Goal: Find specific page/section: Find specific page/section

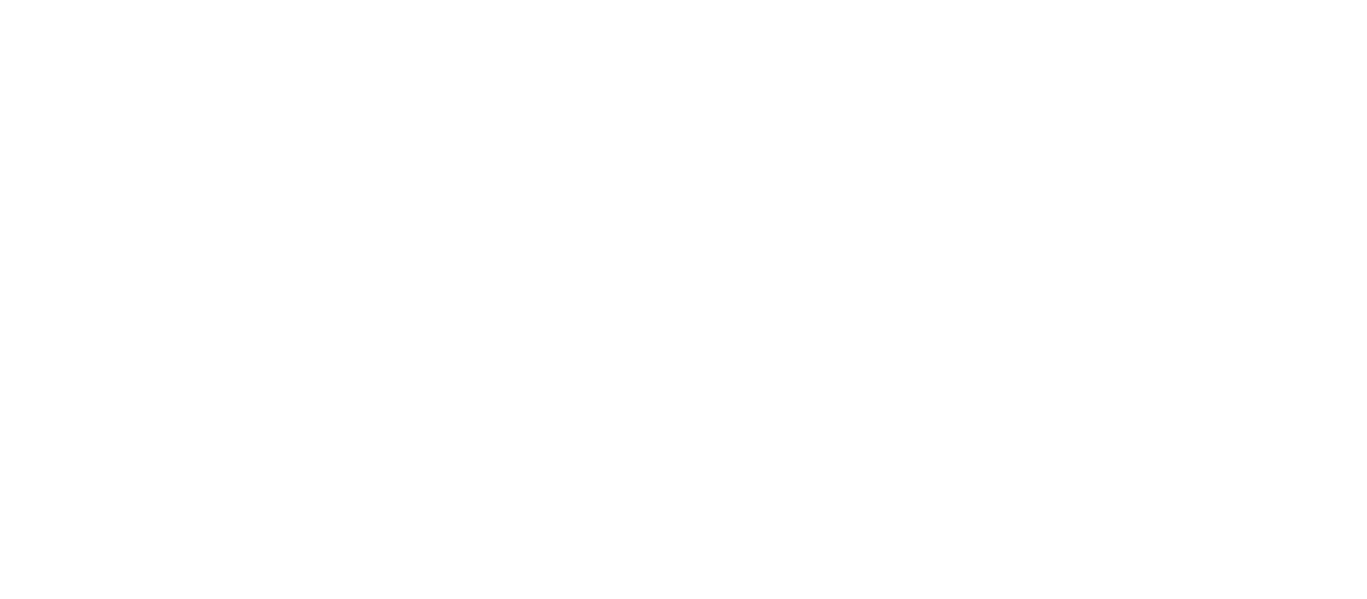
click at [773, 238] on div at bounding box center [683, 299] width 1367 height 599
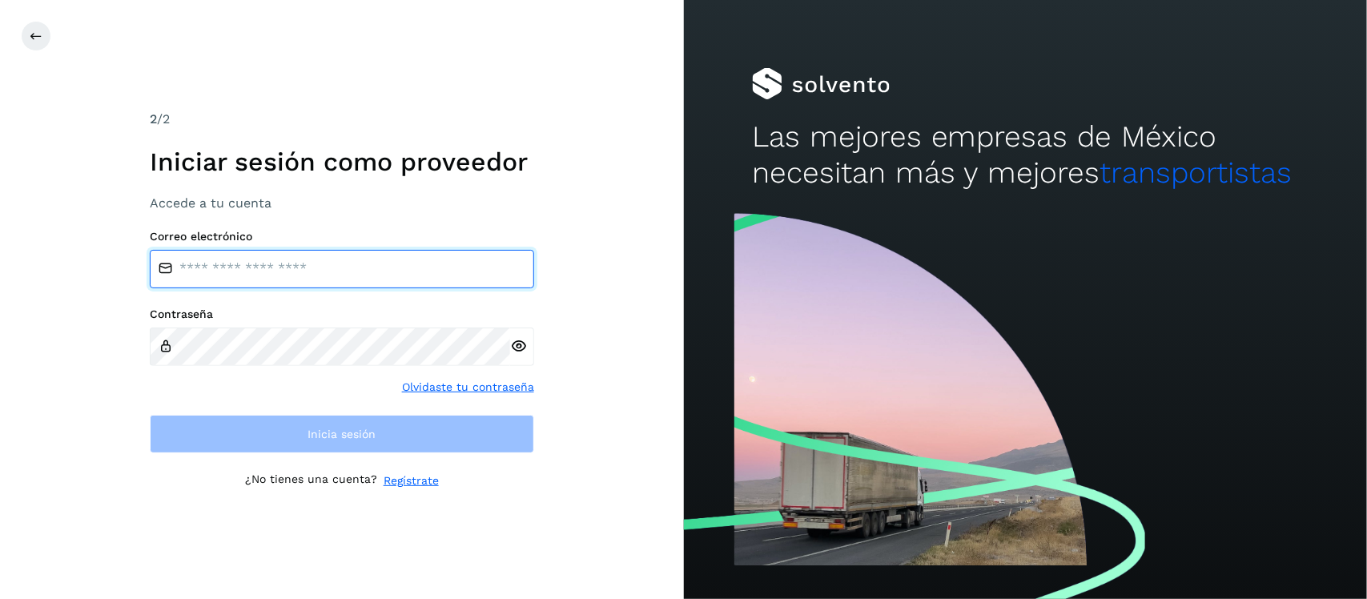
type input "**********"
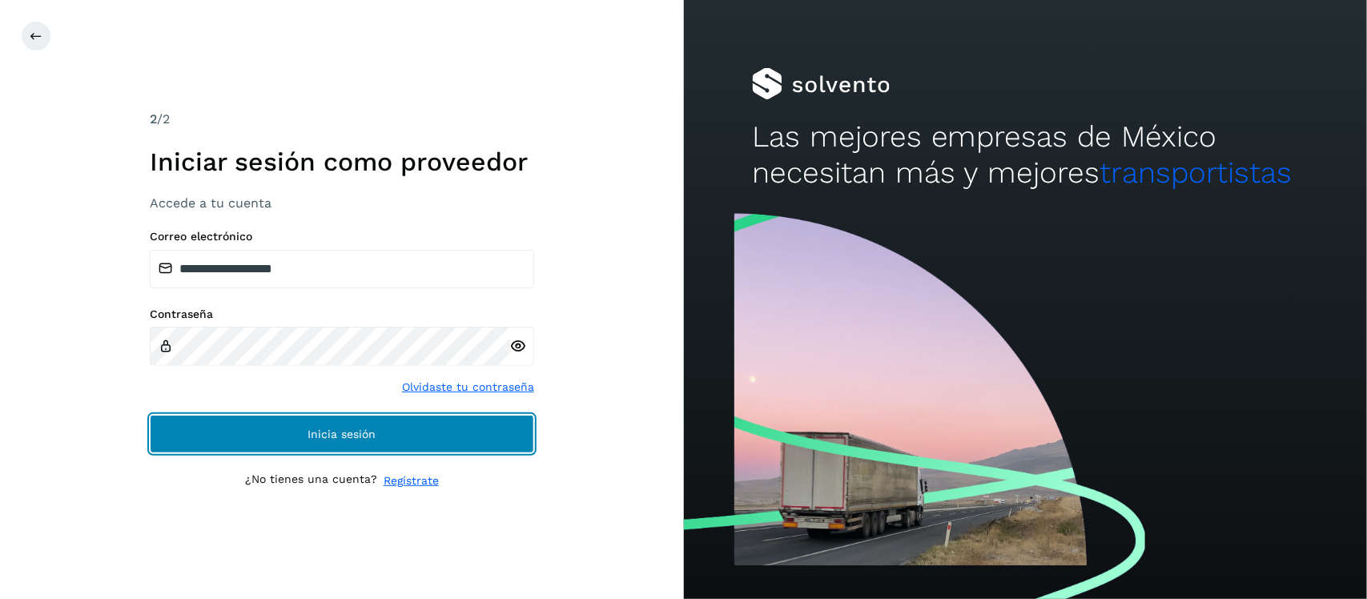
click at [399, 441] on button "Inicia sesión" at bounding box center [342, 434] width 384 height 38
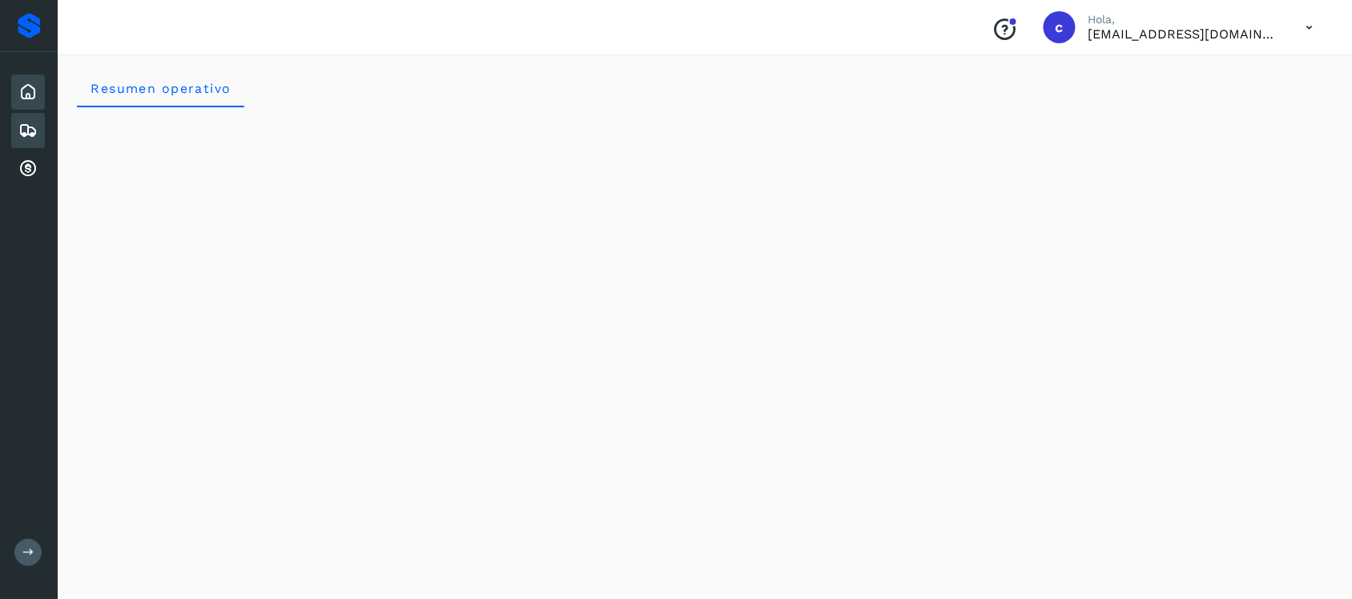
click at [17, 129] on div "Embarques" at bounding box center [28, 130] width 34 height 35
